Goal: Navigation & Orientation: Find specific page/section

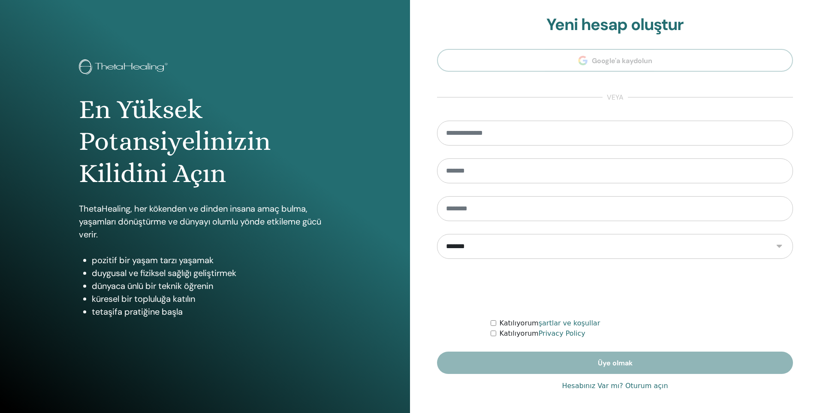
type input "**********"
click at [622, 386] on link "Hesabınız Var mı? Oturum açın" at bounding box center [615, 385] width 106 height 10
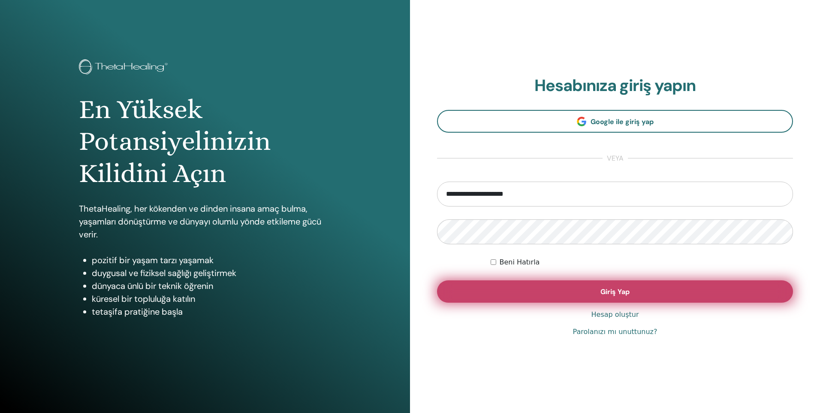
click at [585, 294] on button "Giriş Yap" at bounding box center [615, 291] width 356 height 22
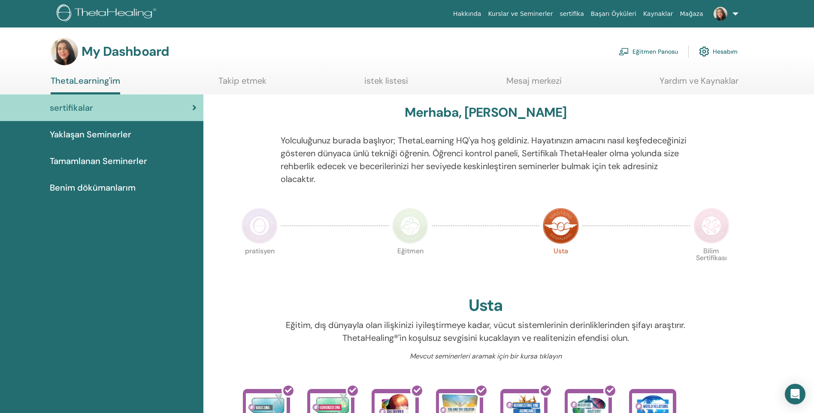
click at [548, 80] on link "Mesaj merkezi" at bounding box center [533, 83] width 55 height 17
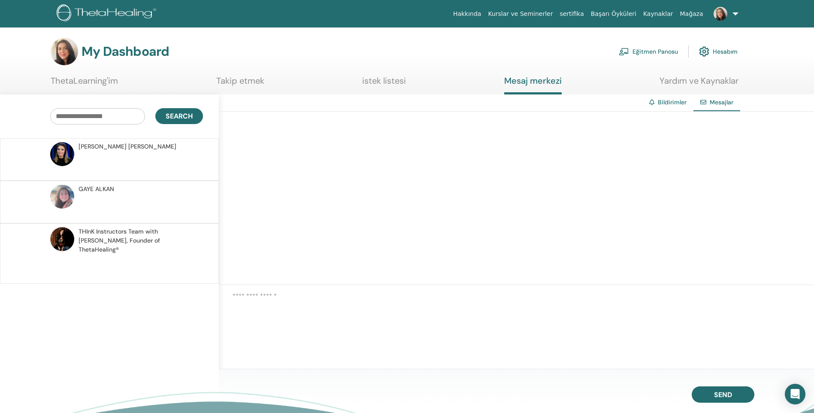
click at [393, 81] on link "istek listesi" at bounding box center [384, 83] width 44 height 17
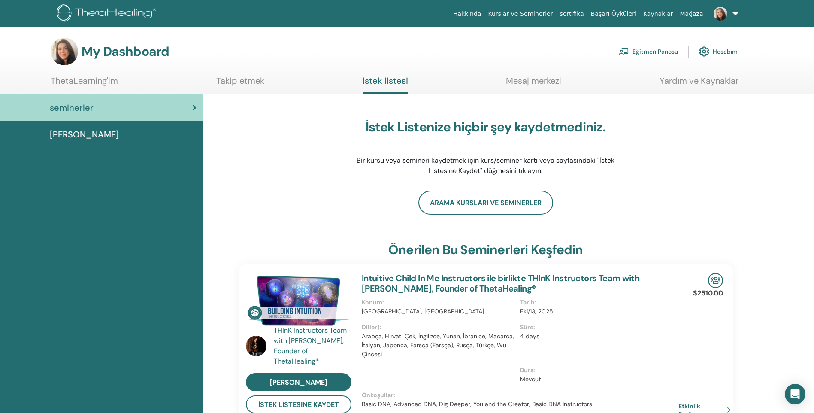
click at [707, 80] on link "Yardım ve Kaynaklar" at bounding box center [698, 83] width 79 height 17
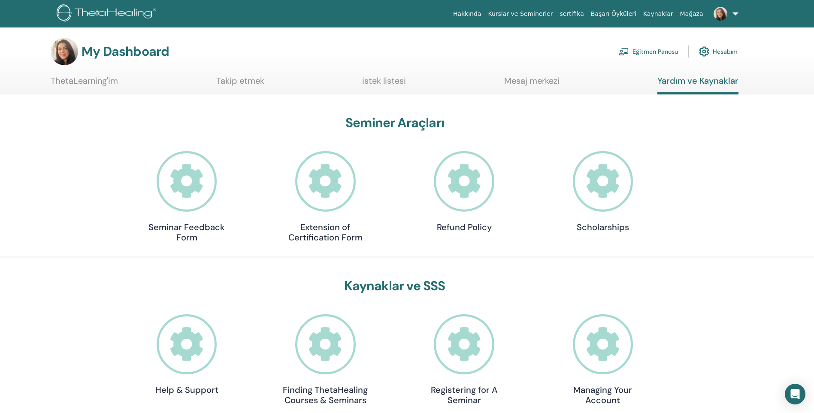
click at [241, 83] on link "Takip etmek" at bounding box center [240, 83] width 48 height 17
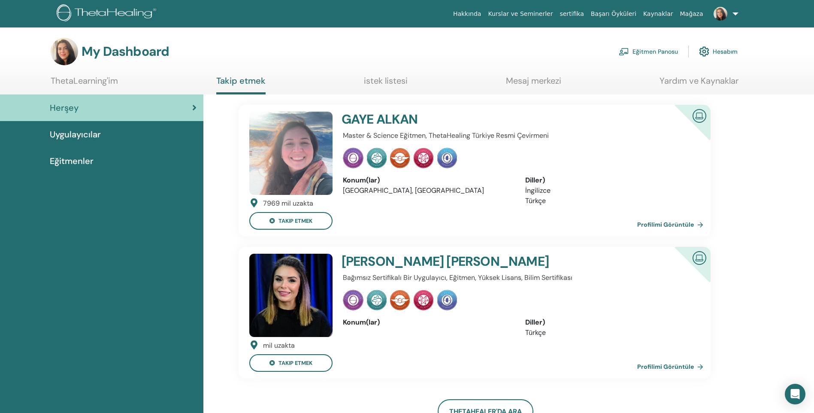
click at [82, 80] on link "ThetaLearning'im" at bounding box center [84, 83] width 67 height 17
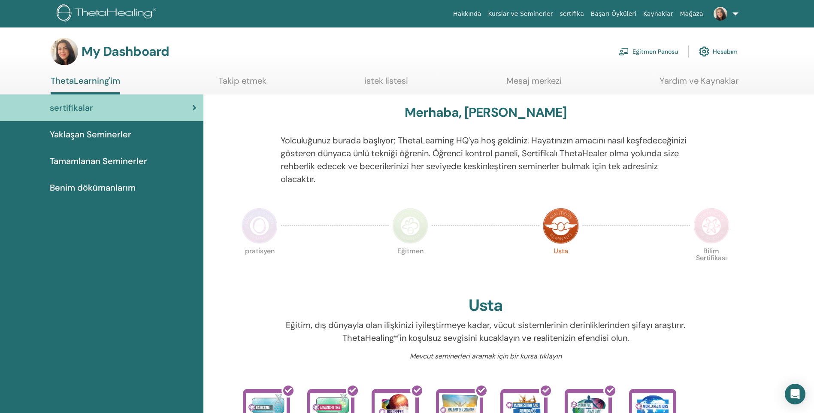
click at [659, 51] on link "Eğitmen Panosu" at bounding box center [648, 51] width 59 height 19
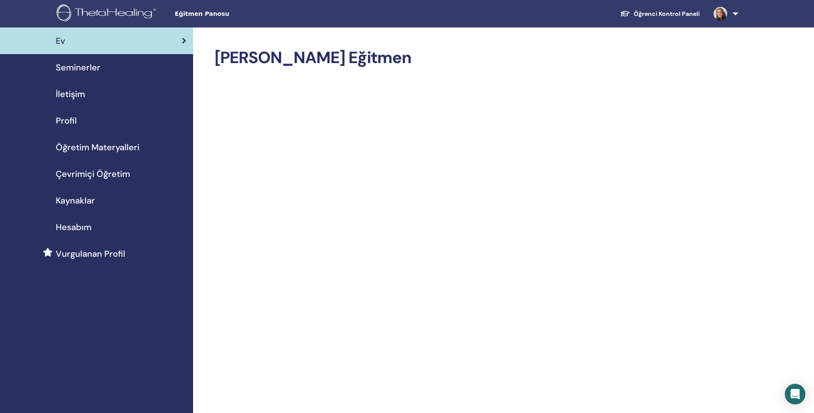
click at [73, 92] on span "İletişim" at bounding box center [70, 94] width 29 height 13
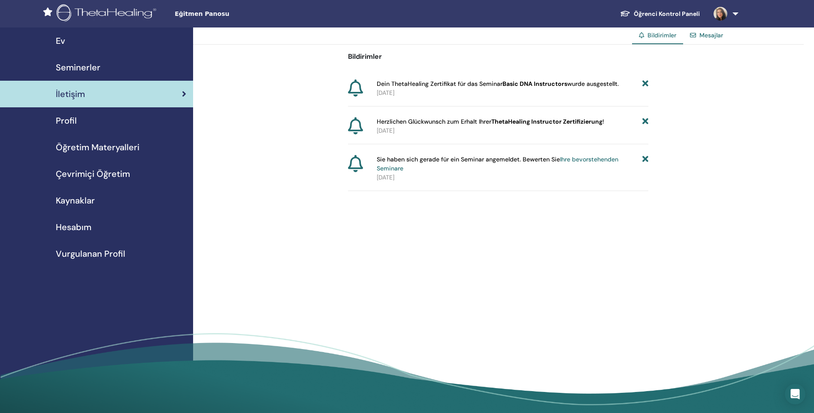
click at [701, 33] on link "Mesajlar" at bounding box center [711, 35] width 24 height 8
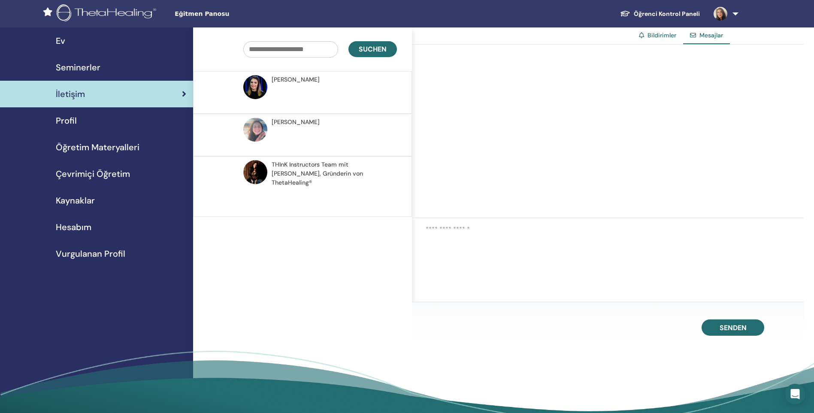
click at [73, 117] on span "Profil" at bounding box center [66, 120] width 21 height 13
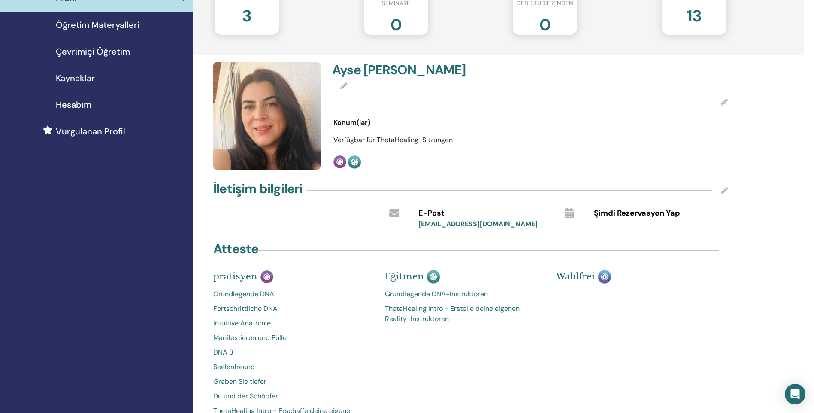
scroll to position [214, 0]
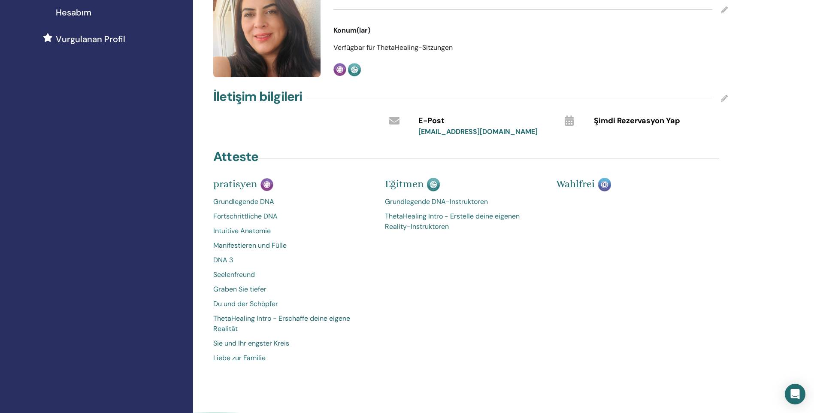
click at [411, 219] on link "ThetaHealing Intro - Erstelle deine eigenen Reality-Instruktoren" at bounding box center [464, 221] width 159 height 21
